Goal: Information Seeking & Learning: Learn about a topic

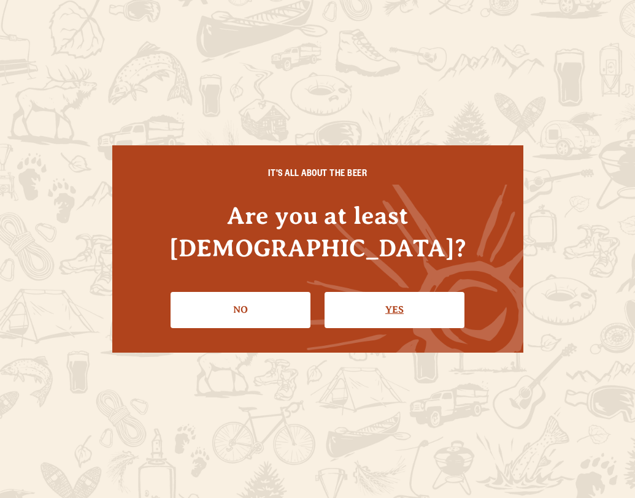
click at [402, 292] on link "Yes" at bounding box center [394, 310] width 140 height 36
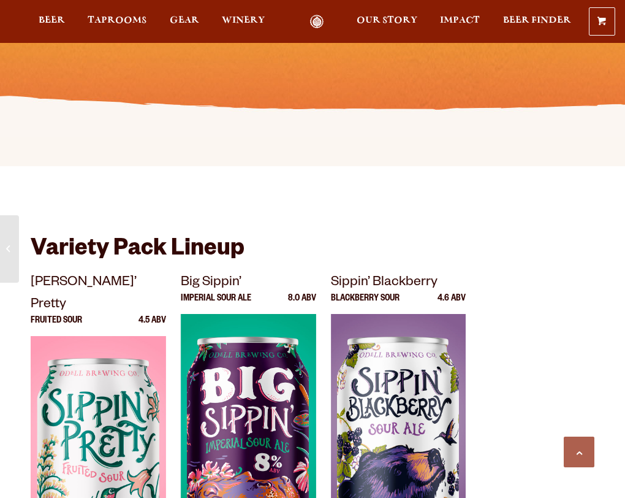
scroll to position [736, 0]
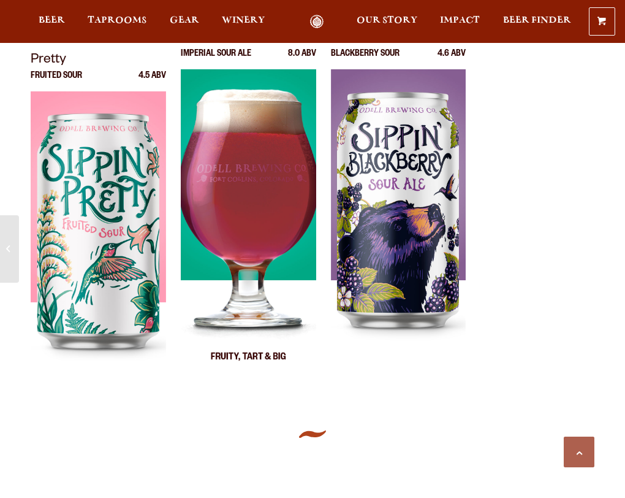
click at [275, 237] on div at bounding box center [248, 222] width 135 height 307
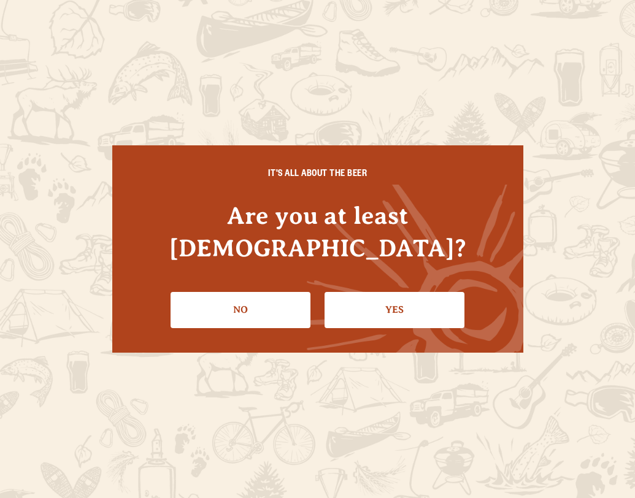
click at [407, 283] on li "Yes" at bounding box center [394, 305] width 140 height 45
click at [402, 292] on link "Yes" at bounding box center [394, 310] width 140 height 36
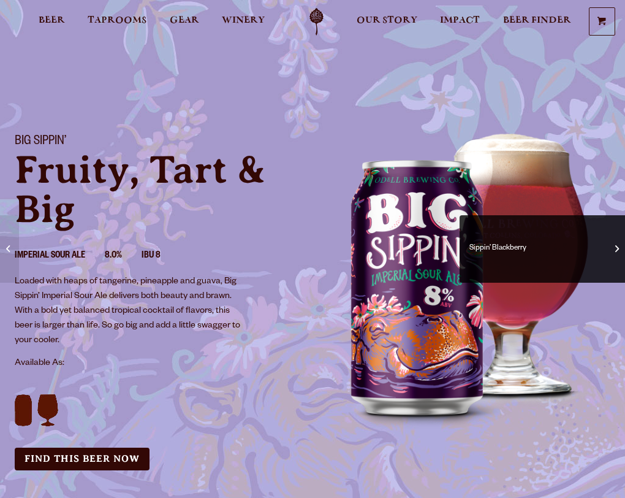
click at [616, 254] on span at bounding box center [618, 248] width 4 height 13
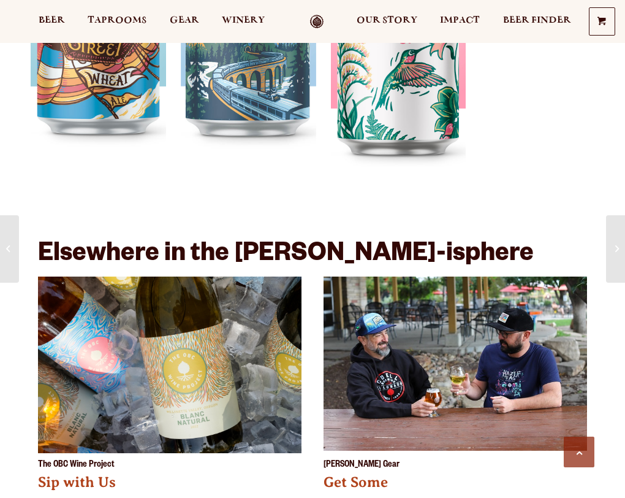
scroll to position [1655, 0]
